Goal: Task Accomplishment & Management: Use online tool/utility

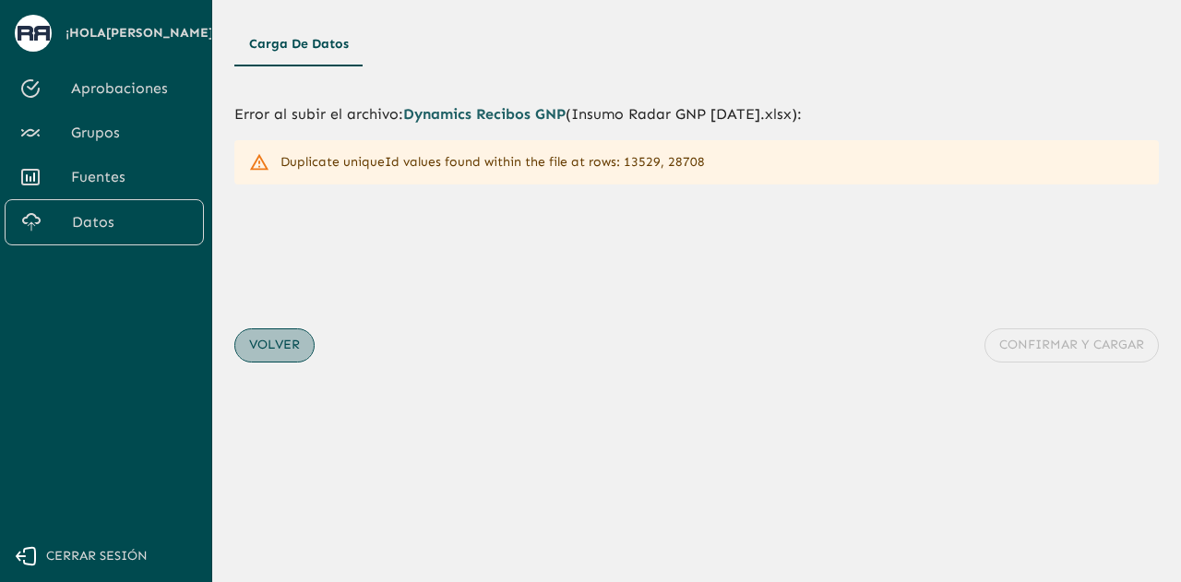
click at [289, 354] on button "Volver" at bounding box center [274, 345] width 80 height 34
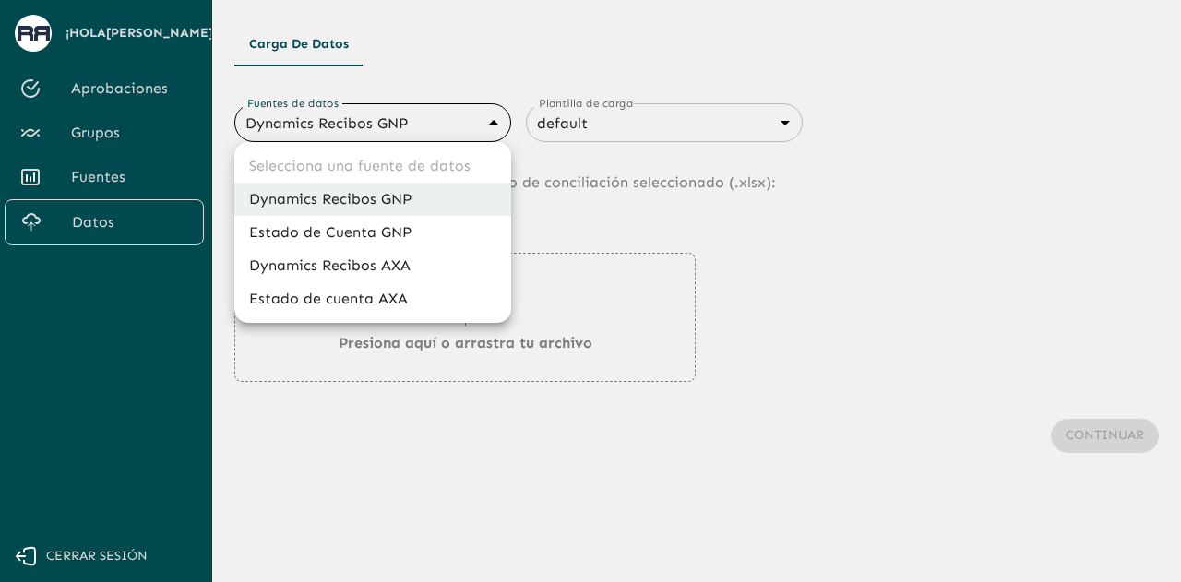
click at [426, 114] on body "Se están procesando los movimientos. Algunas acciones permanecerán deshabilitad…" at bounding box center [590, 291] width 1181 height 582
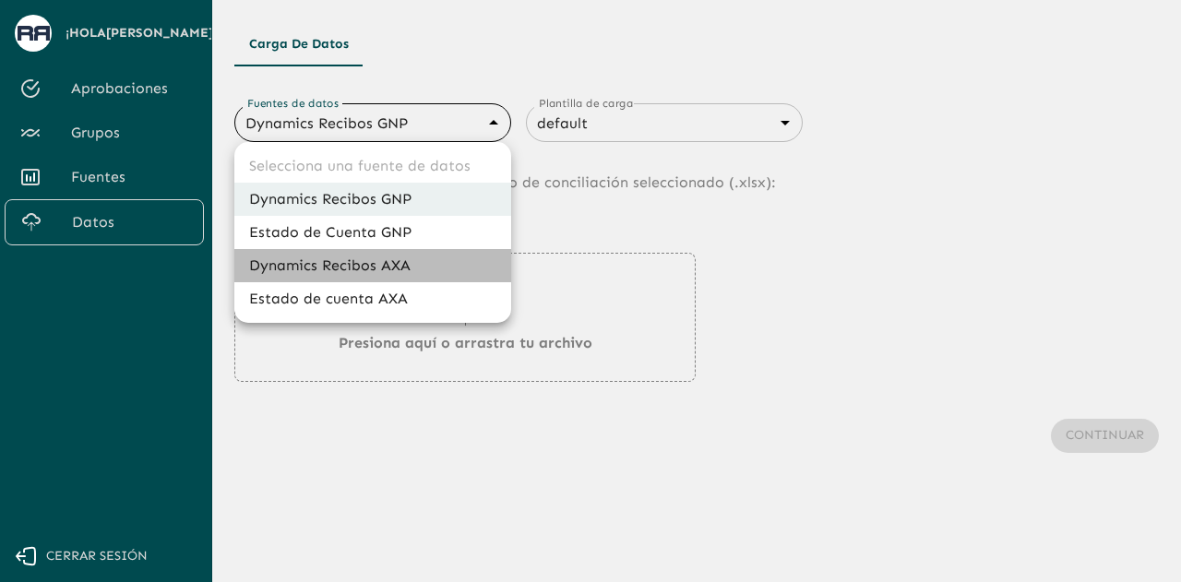
click at [366, 257] on li "Dynamics Recibos AXA" at bounding box center [372, 265] width 277 height 33
type input "689ccc8777b9e7089e38df0f"
type input "689d06949468a1cce7a5d52c"
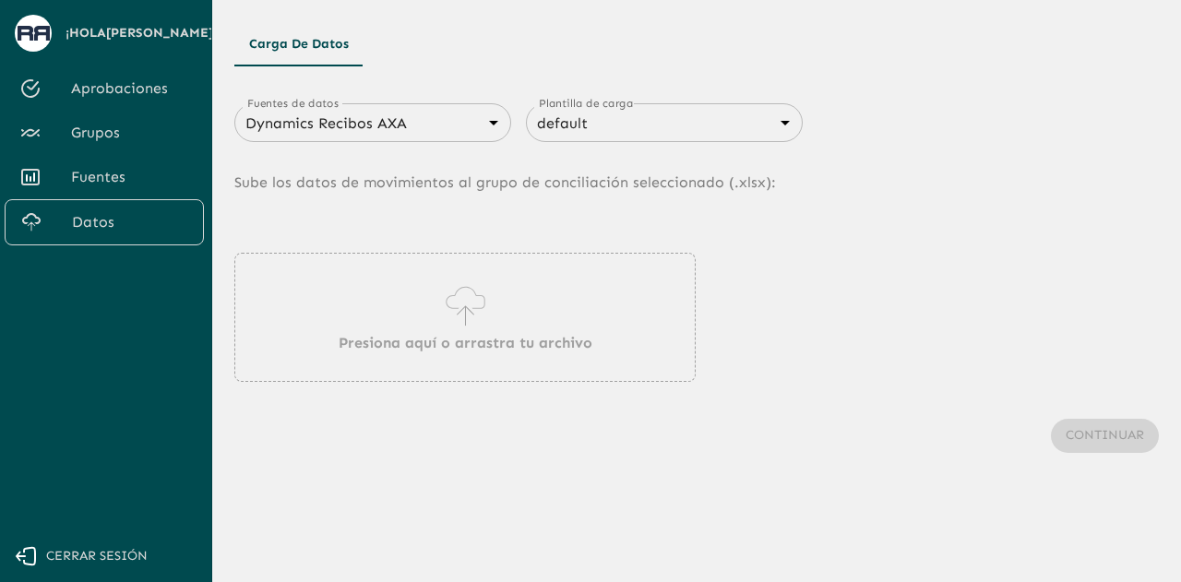
click at [383, 300] on div "Presiona aquí o arrastra tu archivo" at bounding box center [464, 317] width 461 height 129
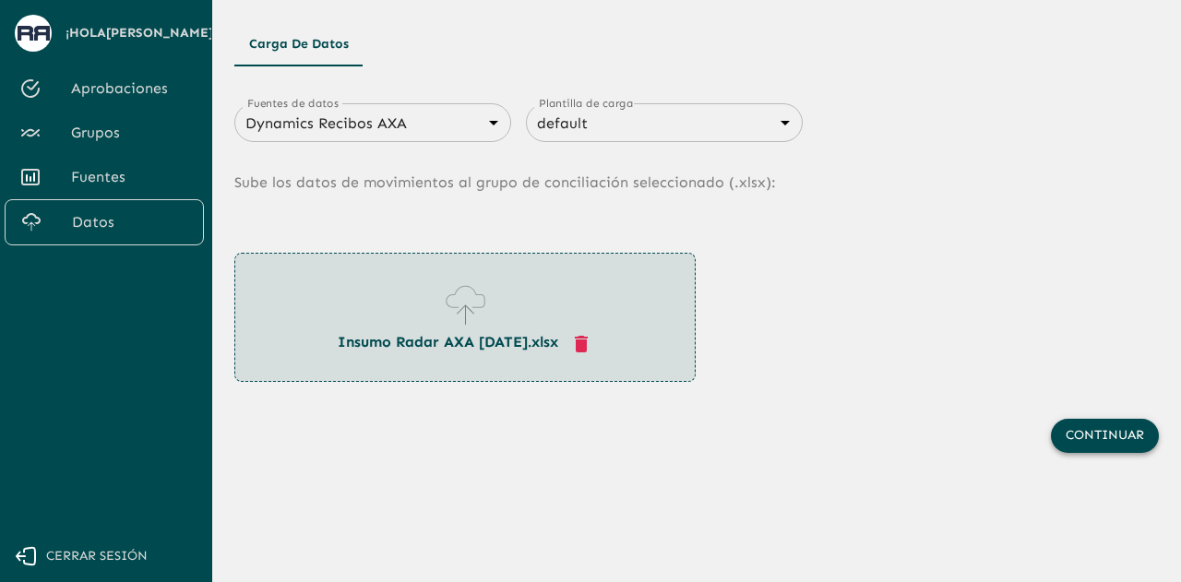
click at [1119, 441] on button "Continuar" at bounding box center [1105, 436] width 108 height 34
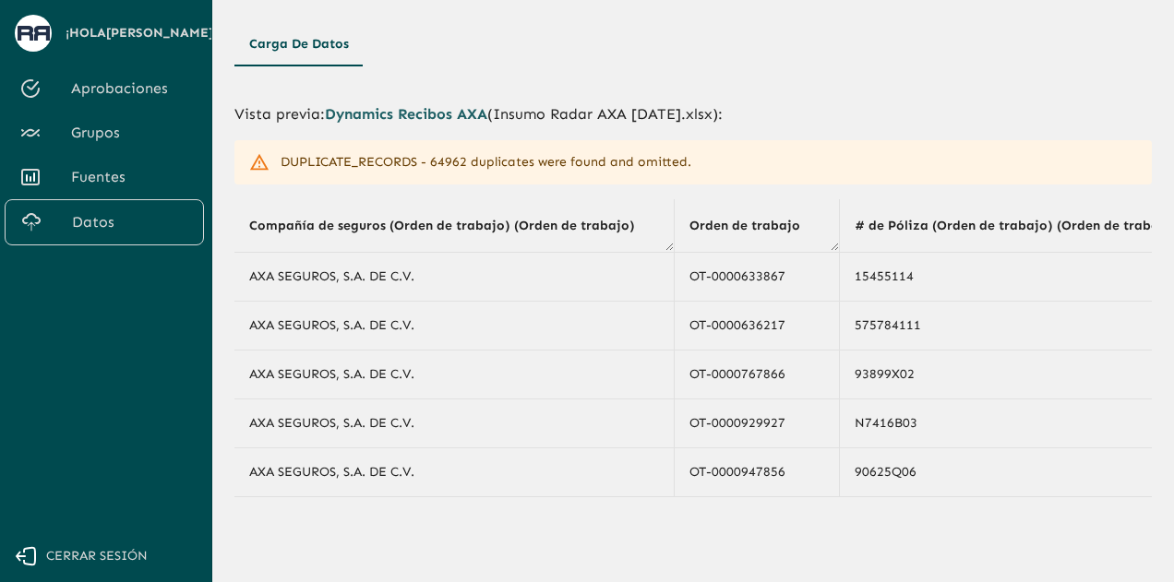
click at [637, 546] on div "Vista previa : Dynamics Recibos AXA ( Insumo Radar AXA [DATE].xlsx ): DUPLICATE…" at bounding box center [692, 400] width 917 height 638
click at [120, 562] on span "Cerrar sesión" at bounding box center [96, 556] width 101 height 23
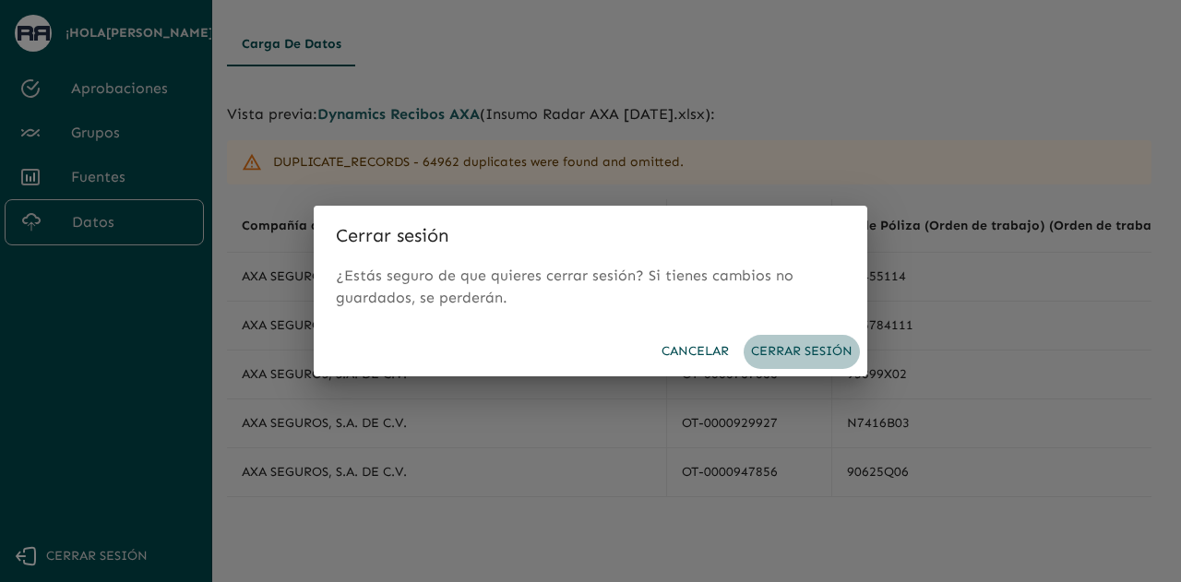
click at [779, 350] on button "Cerrar sesión" at bounding box center [802, 352] width 116 height 34
